Goal: Task Accomplishment & Management: Manage account settings

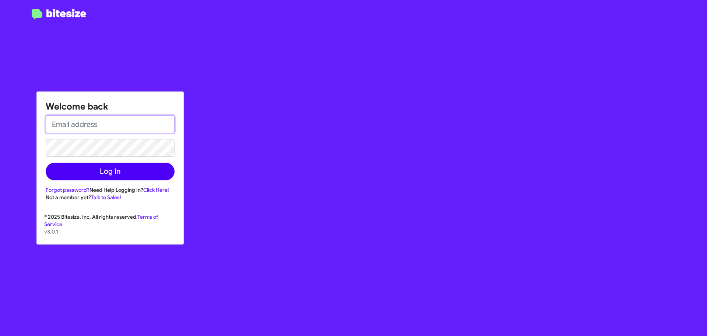
type input "[EMAIL_ADDRESS][PERSON_NAME][DOMAIN_NAME]"
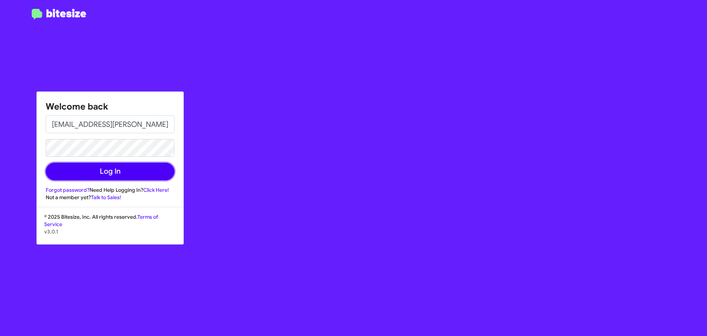
click at [122, 167] on button "Log In" at bounding box center [110, 171] width 129 height 18
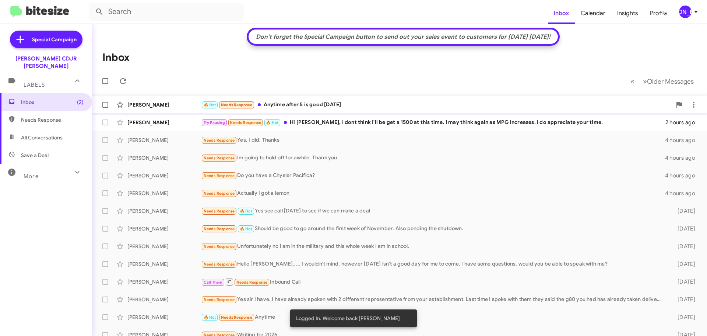
click at [316, 106] on div "🔥 Hot Needs Response Anytime after 5 is good [DATE]" at bounding box center [436, 105] width 471 height 8
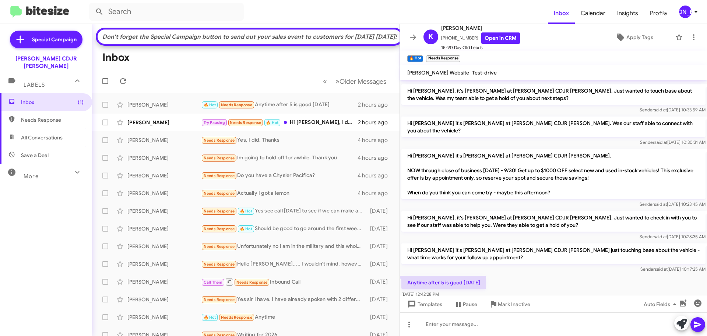
scroll to position [164, 0]
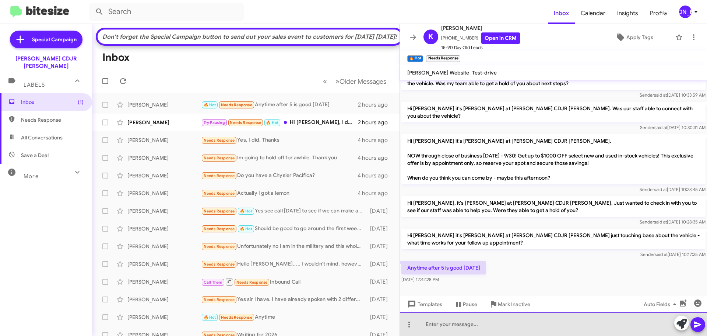
click at [554, 328] on div at bounding box center [553, 324] width 307 height 24
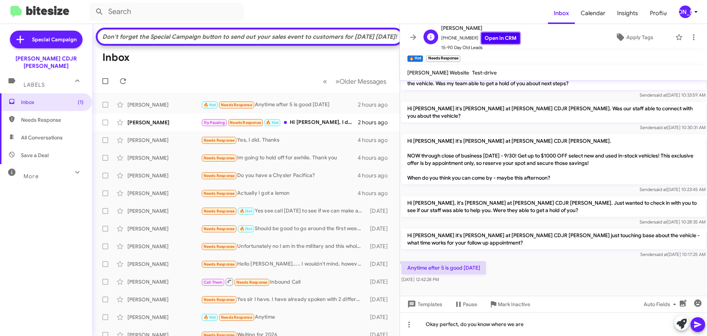
click at [484, 32] on link "Open in CRM" at bounding box center [500, 37] width 39 height 11
click at [459, 54] on span "×" at bounding box center [459, 54] width 6 height 9
click at [461, 54] on mat-toolbar "🔥 Hot × Needs Response ×" at bounding box center [553, 57] width 307 height 15
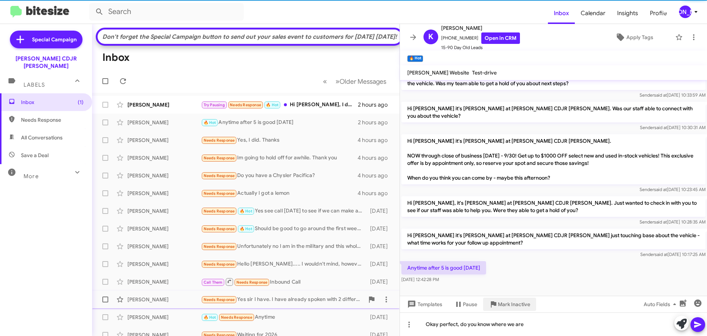
click at [501, 305] on span "Mark Inactive" at bounding box center [514, 303] width 32 height 13
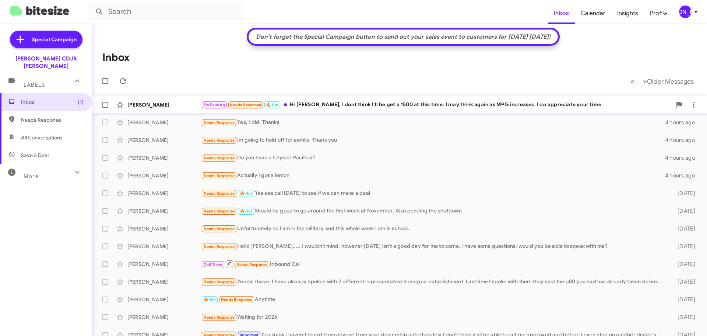
click at [347, 110] on div "Dwight Jones Try Pausing Needs Response 🔥 Hot Hi Paul, I dont think I'll be get…" at bounding box center [399, 104] width 603 height 15
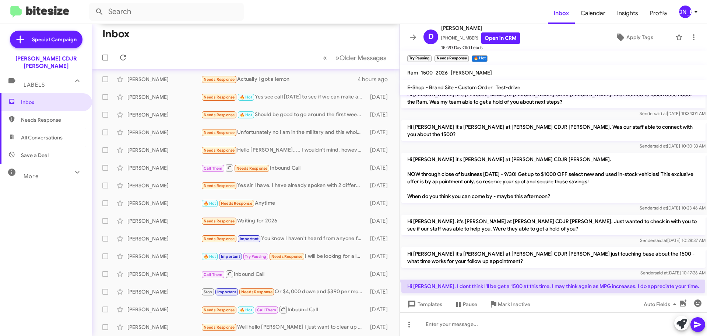
scroll to position [109, 0]
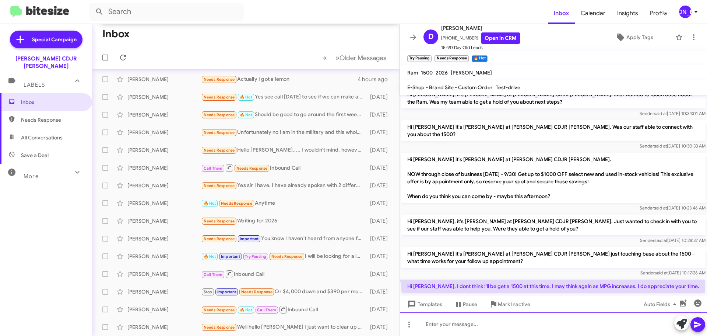
click at [542, 326] on div at bounding box center [553, 324] width 307 height 24
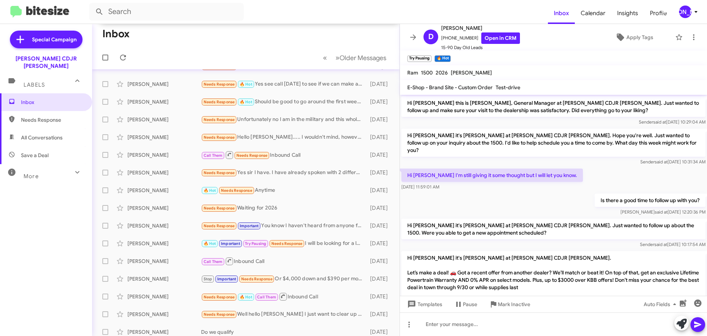
click at [413, 35] on icon at bounding box center [413, 37] width 6 height 6
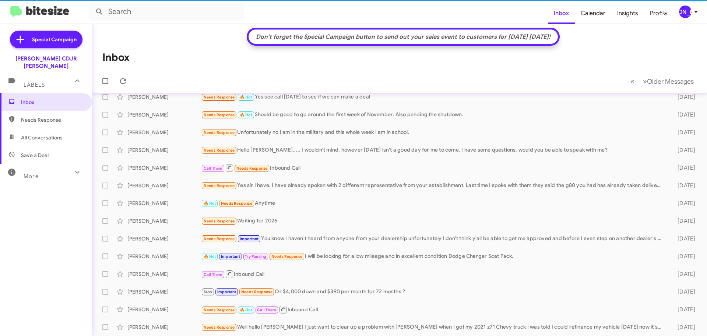
click at [495, 38] on div "Don't forget the Special Campaign button to send out your sales event to custom…" at bounding box center [403, 36] width 302 height 7
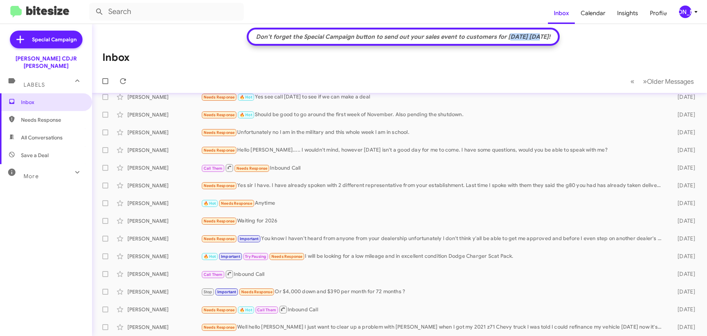
click at [495, 38] on div "Don't forget the Special Campaign button to send out your sales event to custom…" at bounding box center [403, 36] width 302 height 7
click at [493, 48] on mat-toolbar-row "Inbox" at bounding box center [399, 58] width 615 height 24
click at [684, 14] on div "[PERSON_NAME]" at bounding box center [685, 12] width 13 height 13
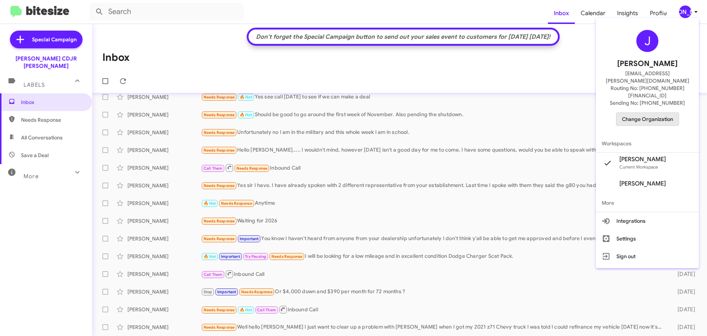
click at [657, 113] on span "Change Organization" at bounding box center [647, 119] width 51 height 13
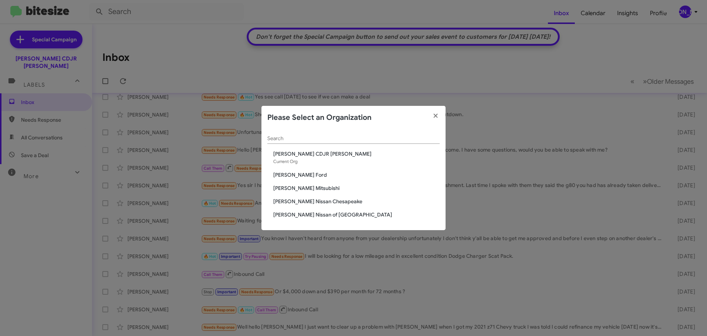
click at [317, 185] on span "[PERSON_NAME] Mitsubishi" at bounding box center [356, 187] width 166 height 7
